Goal: Information Seeking & Learning: Learn about a topic

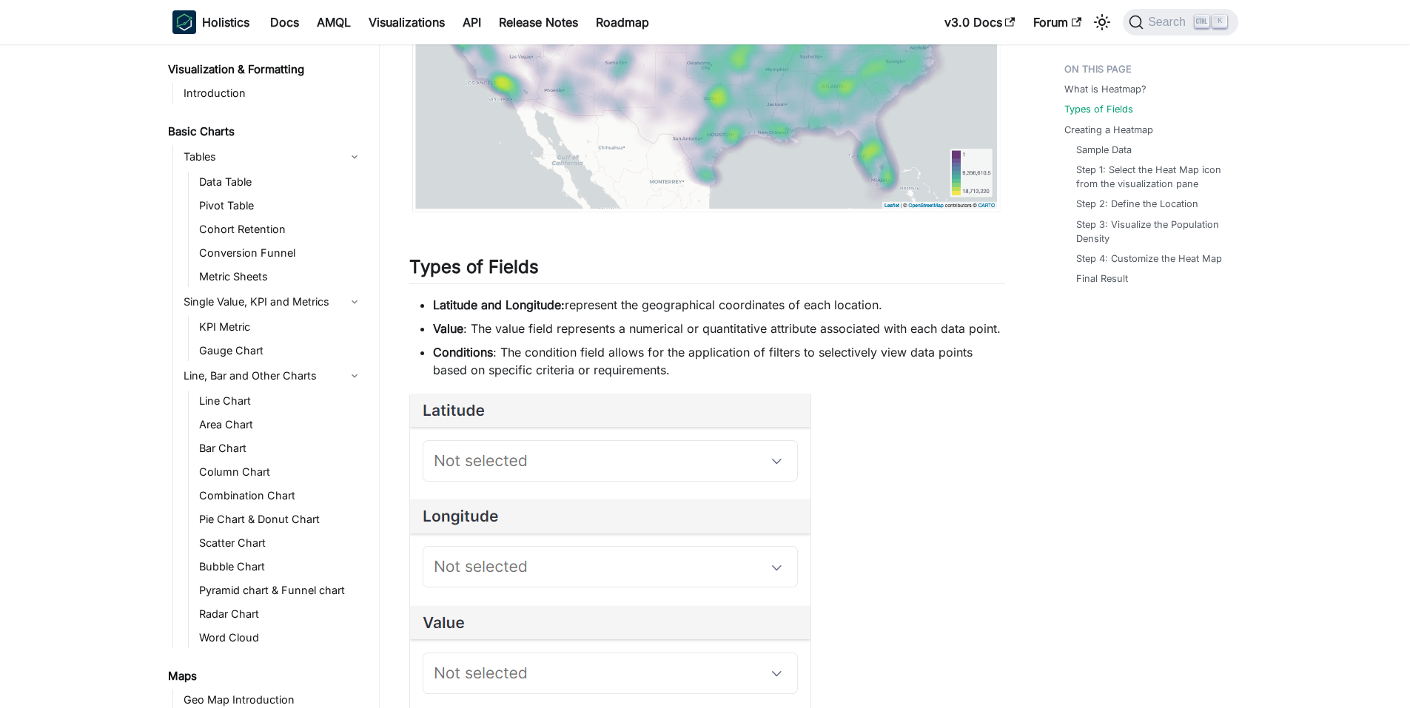
scroll to position [229, 0]
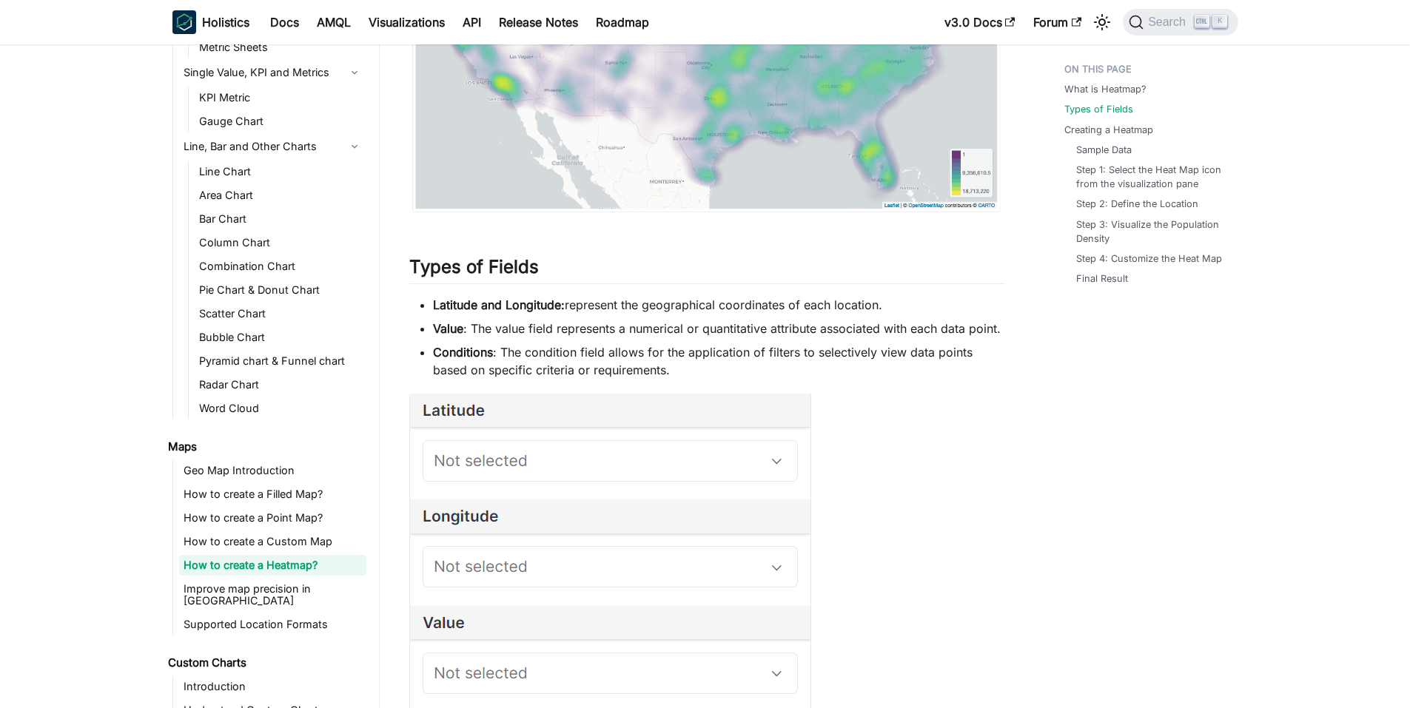
click at [516, 469] on img at bounding box center [610, 615] width 403 height 442
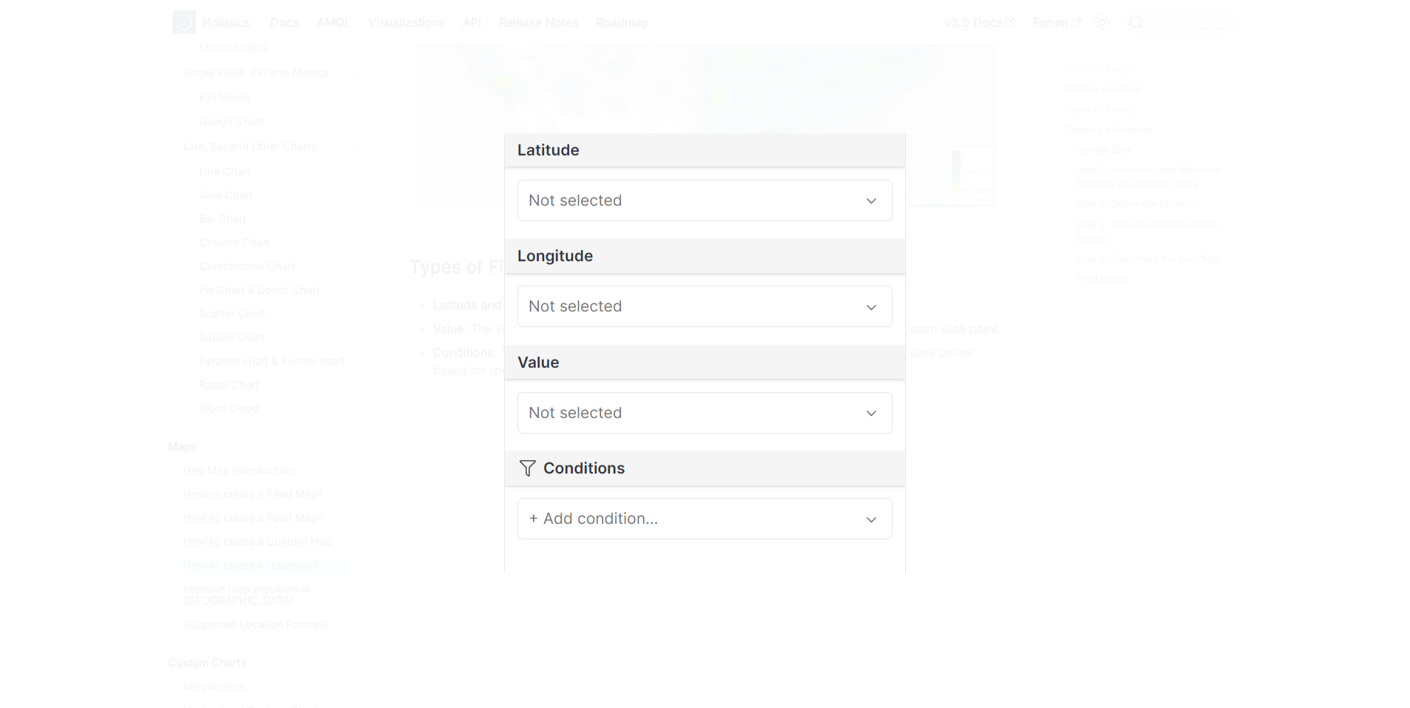
click at [1270, 509] on div at bounding box center [705, 354] width 1410 height 708
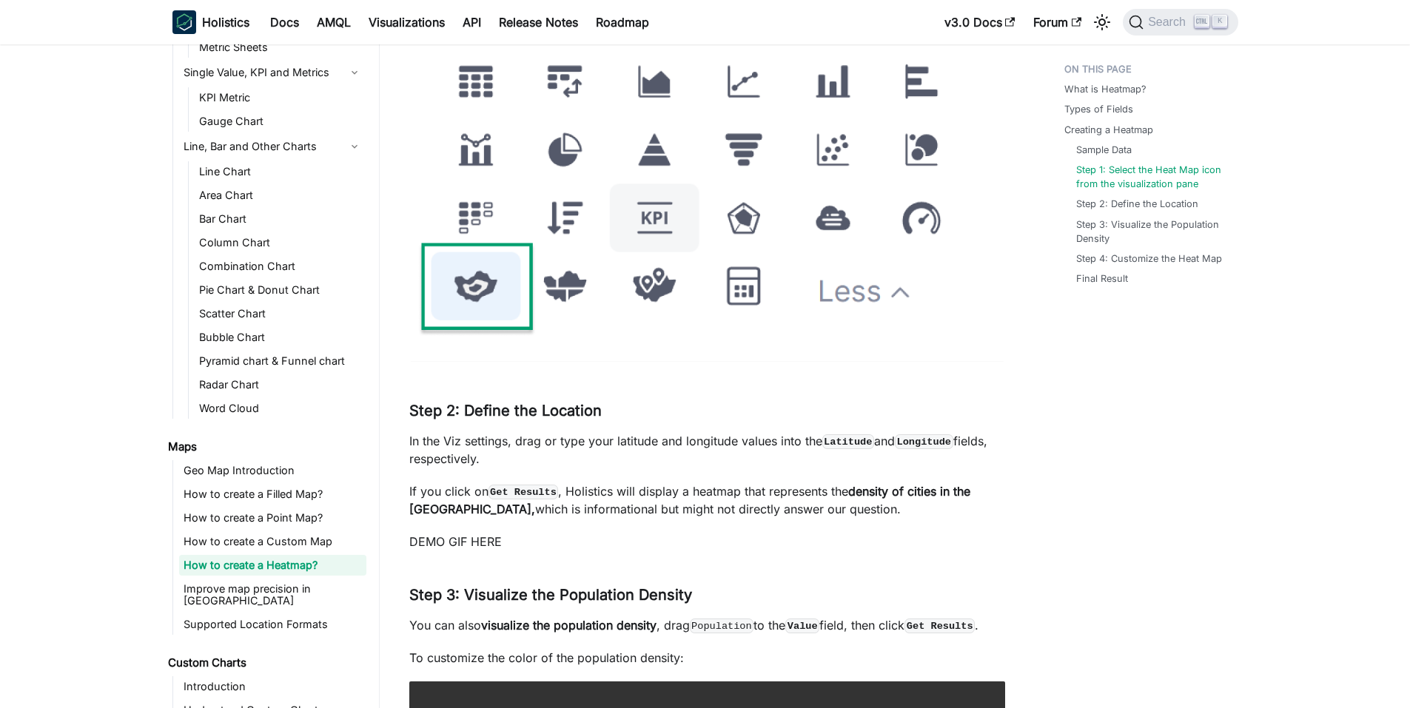
scroll to position [1628, 0]
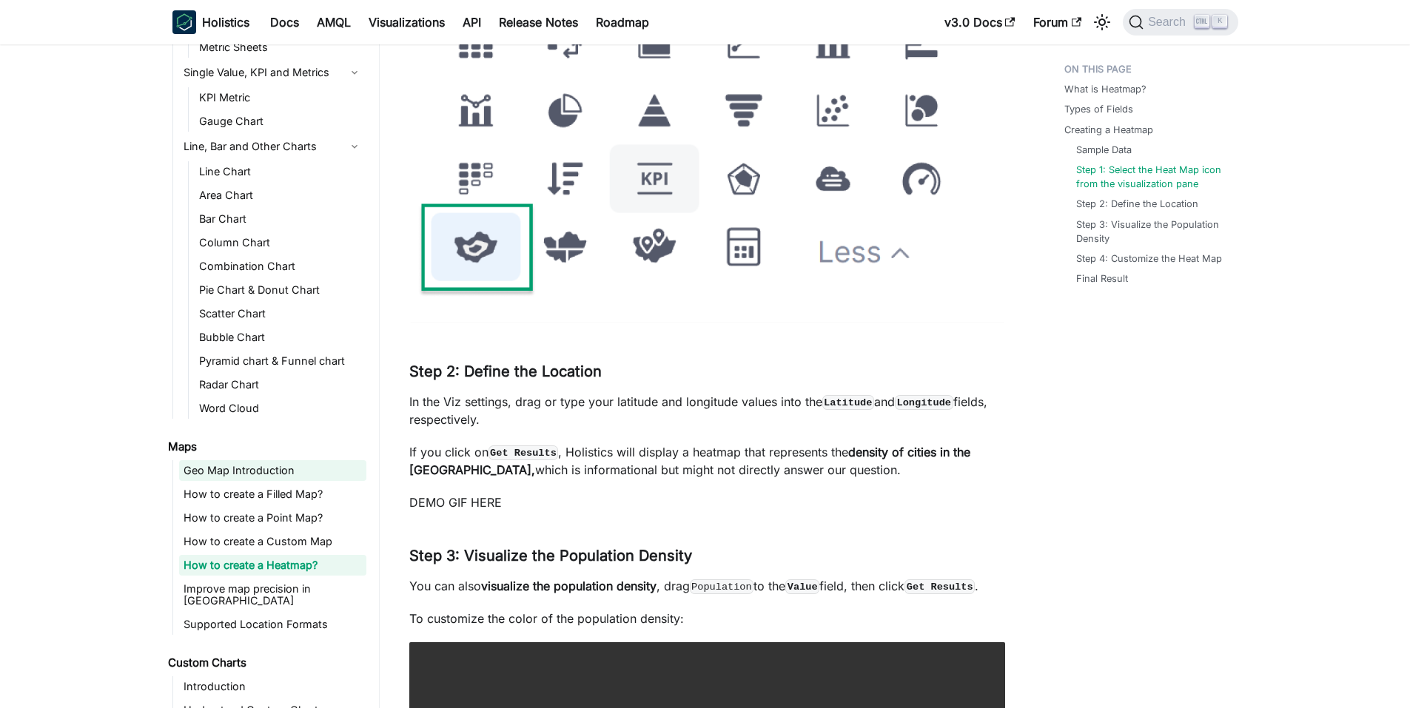
click at [298, 473] on link "Geo Map Introduction" at bounding box center [272, 470] width 187 height 21
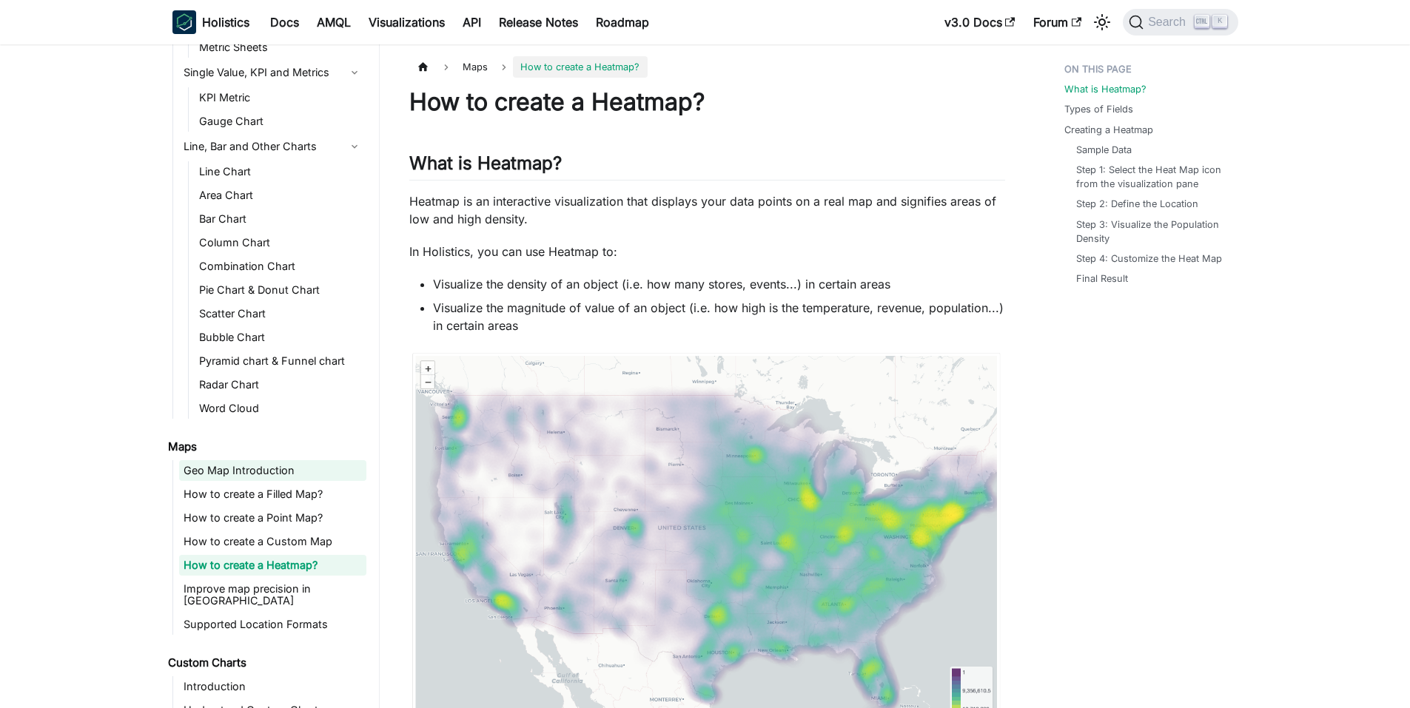
click at [218, 474] on link "Geo Map Introduction" at bounding box center [272, 470] width 187 height 21
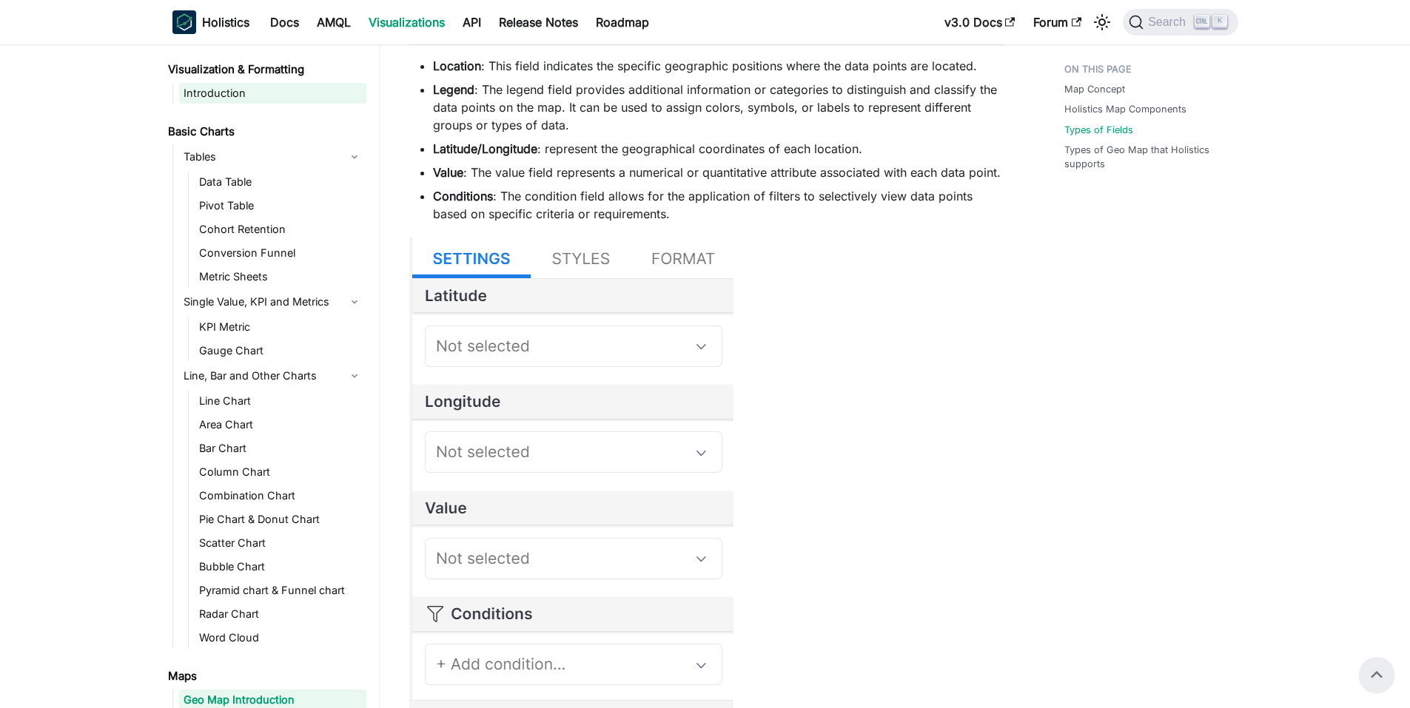
click at [255, 102] on link "Introduction" at bounding box center [272, 93] width 187 height 21
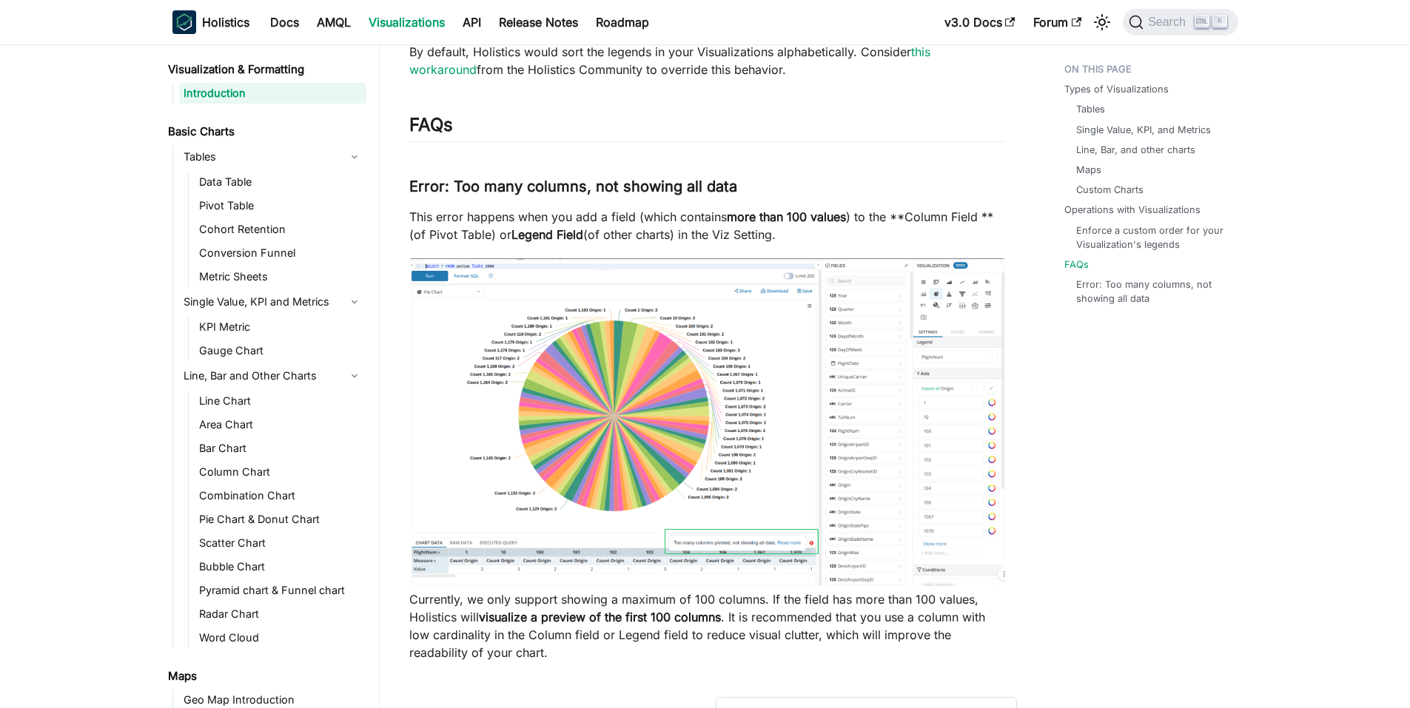
scroll to position [2073, 0]
